Goal: Information Seeking & Learning: Learn about a topic

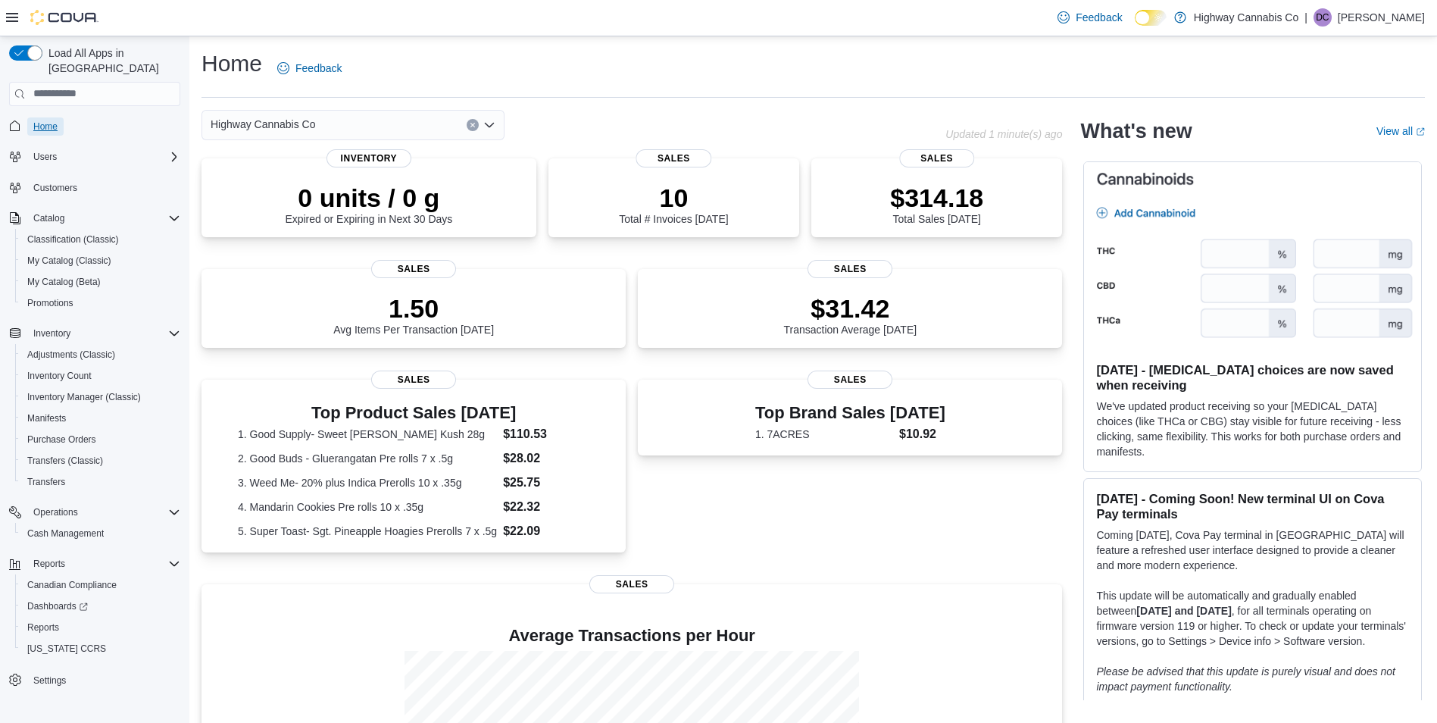
click at [55, 120] on span "Home" at bounding box center [45, 126] width 24 height 12
click at [841, 404] on h3 "Top Brand Sales Today" at bounding box center [850, 411] width 190 height 18
